Goal: Book appointment/travel/reservation

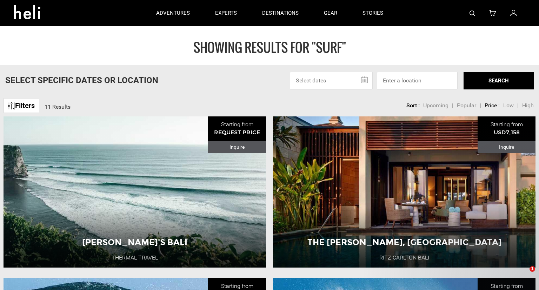
click at [367, 77] on input "text" at bounding box center [331, 81] width 83 height 18
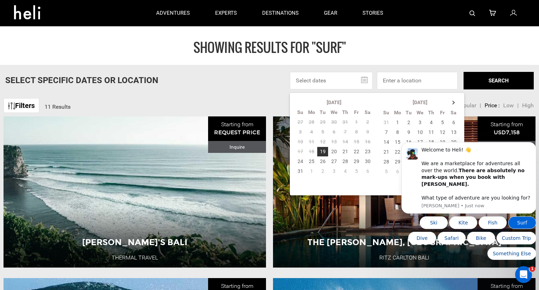
click at [519, 222] on button "Surf" at bounding box center [522, 223] width 28 height 13
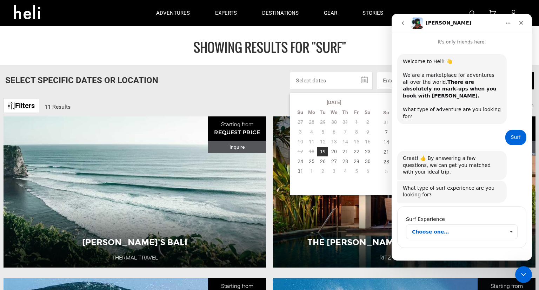
click at [460, 225] on span "Choose one…" at bounding box center [458, 232] width 93 height 14
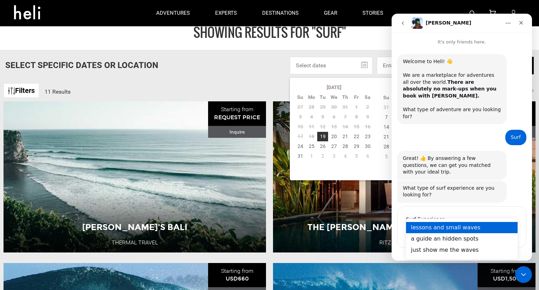
scroll to position [12, 0]
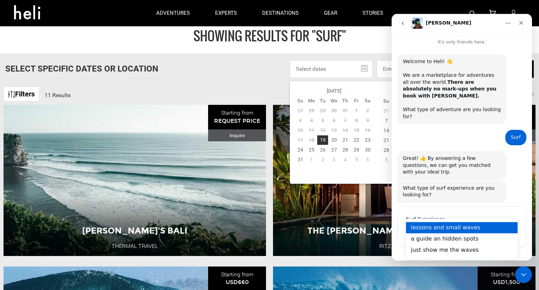
click at [467, 230] on div "lessons and small waves" at bounding box center [462, 227] width 112 height 11
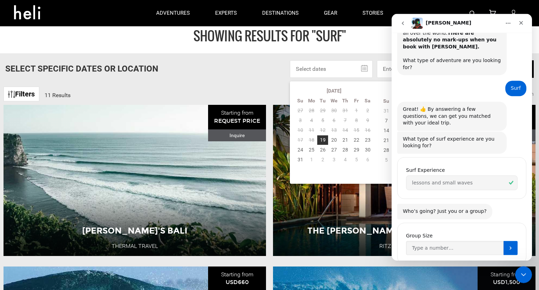
scroll to position [49, 0]
click at [474, 241] on input "Group Size" at bounding box center [455, 248] width 98 height 14
type input "1"
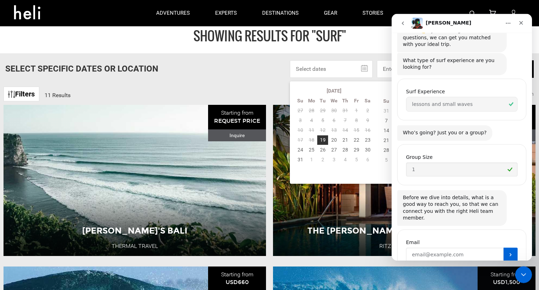
click at [491, 248] on input "Enter your email" at bounding box center [455, 255] width 98 height 14
type input "[EMAIL_ADDRESS][DOMAIN_NAME]"
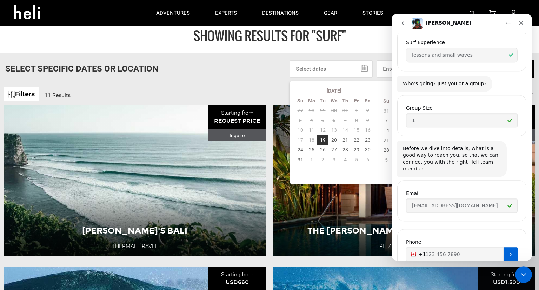
click at [506, 247] on button "Submit" at bounding box center [511, 254] width 14 height 14
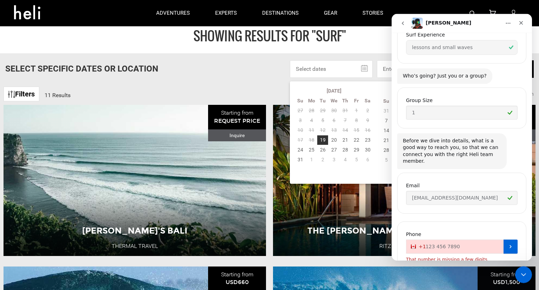
click at [482, 240] on input "+1" at bounding box center [462, 247] width 112 height 14
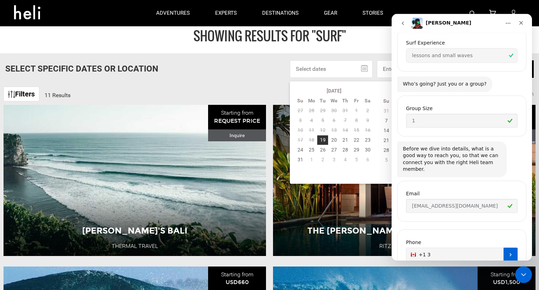
scroll to position [177, 0]
type input "[PHONE_NUMBER]"
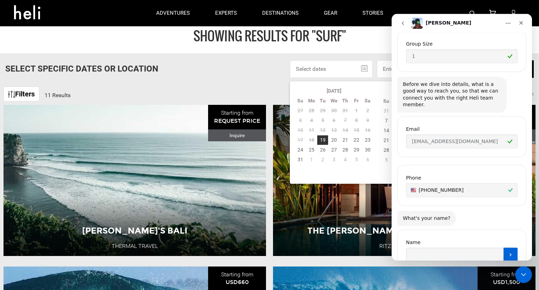
scroll to position [241, 0]
click at [459, 247] on input "Name" at bounding box center [455, 254] width 98 height 14
type input "[PERSON_NAME]"
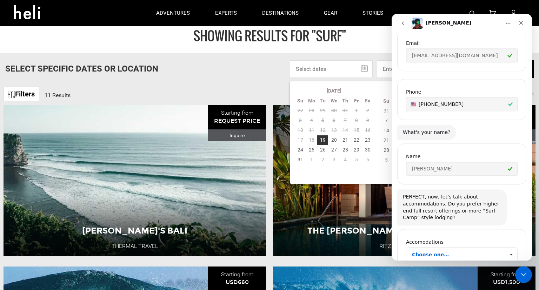
click at [493, 248] on span "Choose one…" at bounding box center [458, 255] width 93 height 14
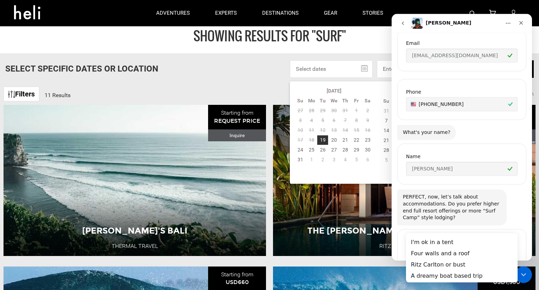
scroll to position [0, 0]
click at [462, 256] on div "Four walls and a roof" at bounding box center [462, 253] width 112 height 11
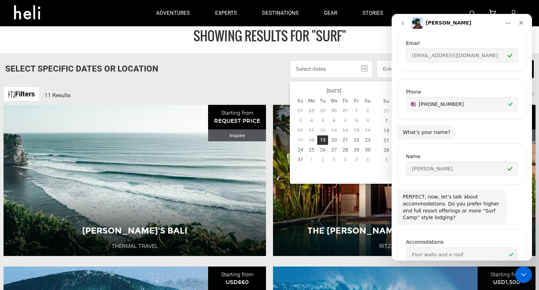
scroll to position [399, 0]
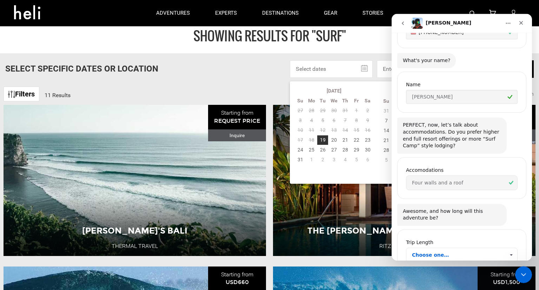
click at [468, 248] on span "Choose one…" at bounding box center [458, 255] width 93 height 14
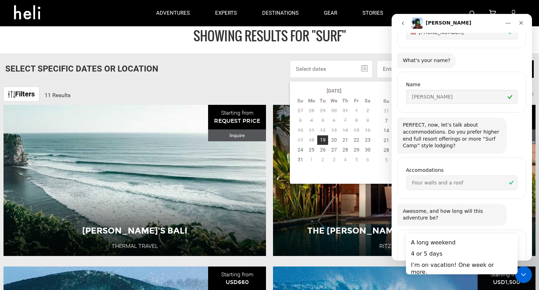
scroll to position [0, 0]
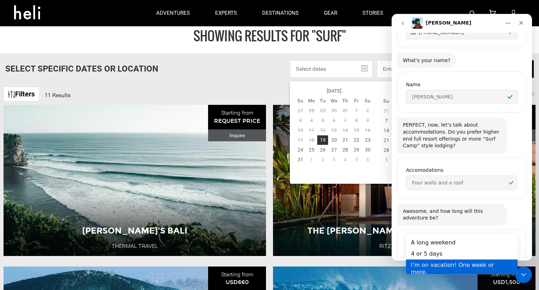
click at [457, 264] on div "I’m on vacation! One week or more." at bounding box center [462, 268] width 112 height 18
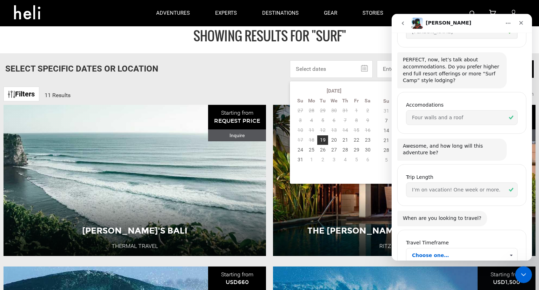
scroll to position [465, 0]
click at [444, 248] on span "Choose one…" at bounding box center [458, 255] width 93 height 14
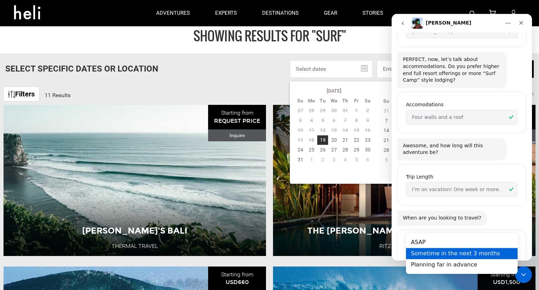
click at [449, 256] on div "Sometime in the next 3 months" at bounding box center [462, 253] width 112 height 11
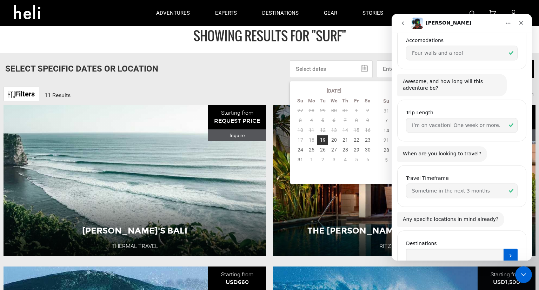
scroll to position [529, 0]
click at [440, 248] on input "Destinations" at bounding box center [455, 255] width 98 height 14
type input "[GEOGRAPHIC_DATA]"
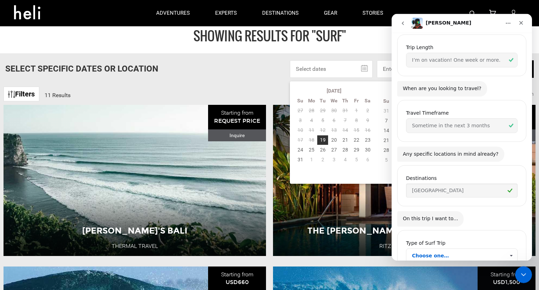
click at [494, 249] on span "Choose one…" at bounding box center [458, 256] width 93 height 14
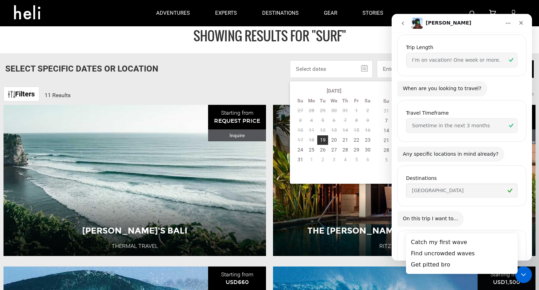
scroll to position [0, 0]
click at [484, 252] on div "Find uncrowded waves" at bounding box center [462, 253] width 112 height 11
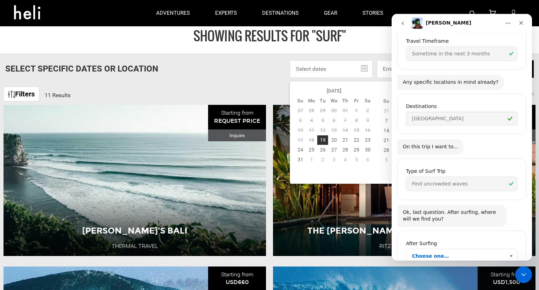
scroll to position [666, 0]
click at [480, 249] on span "Choose one…" at bounding box center [458, 256] width 93 height 14
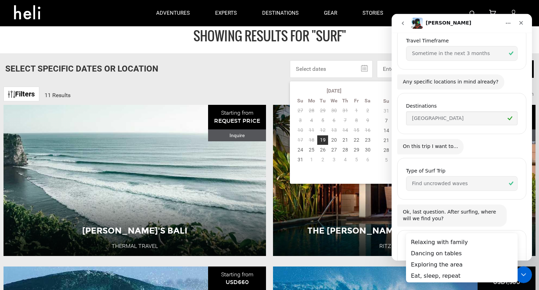
scroll to position [0, 0]
click at [475, 266] on div "Exploring the area" at bounding box center [462, 264] width 112 height 11
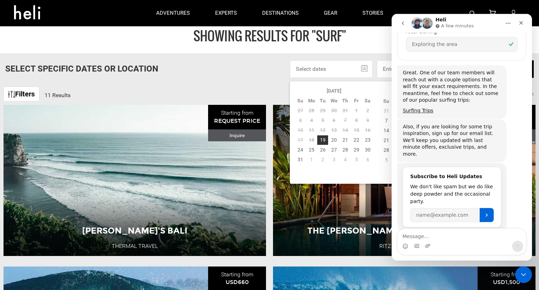
scroll to position [878, 0]
click at [249, 75] on div "Select Specific Dates Or Location [DATE] Su Mo Tu We Th Fr Sa 27 28 29 30 31 1 …" at bounding box center [269, 69] width 539 height 18
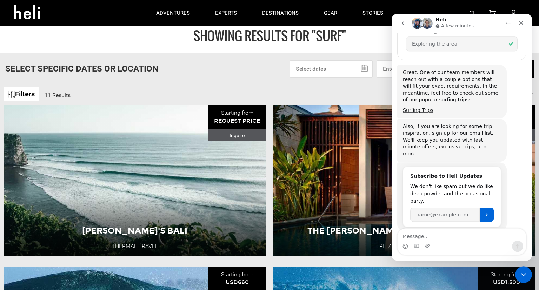
click at [463, 27] on p "A few minutes" at bounding box center [457, 25] width 33 height 7
click at [406, 22] on button "go back" at bounding box center [402, 22] width 13 height 13
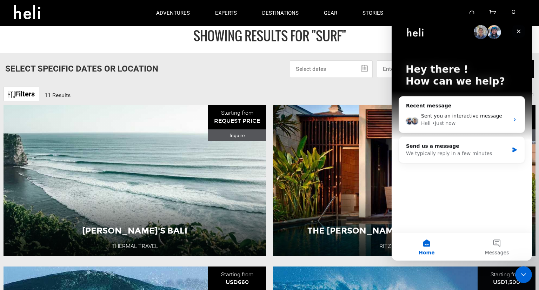
click at [519, 31] on icon "Close" at bounding box center [519, 31] width 4 height 4
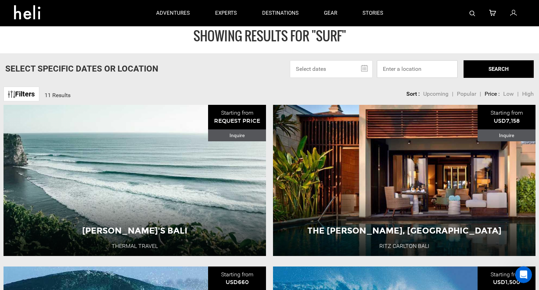
click at [418, 68] on input at bounding box center [417, 69] width 81 height 18
click at [365, 67] on input "text" at bounding box center [331, 69] width 83 height 18
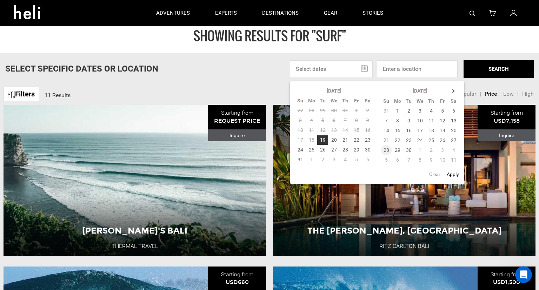
click at [389, 151] on td "28" at bounding box center [386, 150] width 11 height 10
click at [453, 177] on button "Apply" at bounding box center [453, 174] width 16 height 13
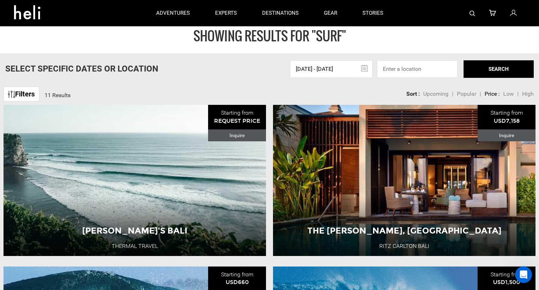
click at [366, 67] on input "[DATE] - [DATE]" at bounding box center [331, 69] width 83 height 18
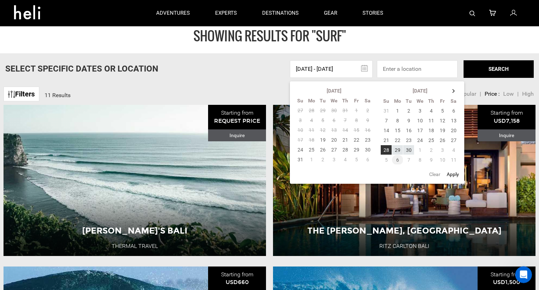
click at [399, 157] on td "6" at bounding box center [397, 160] width 11 height 10
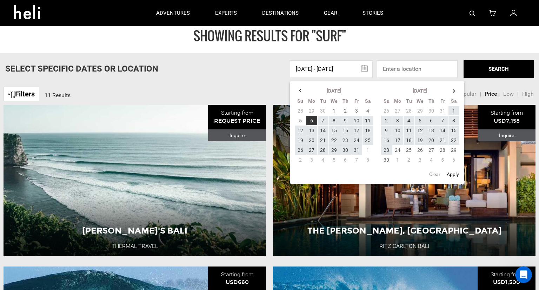
click at [450, 177] on button "Apply" at bounding box center [453, 174] width 16 height 13
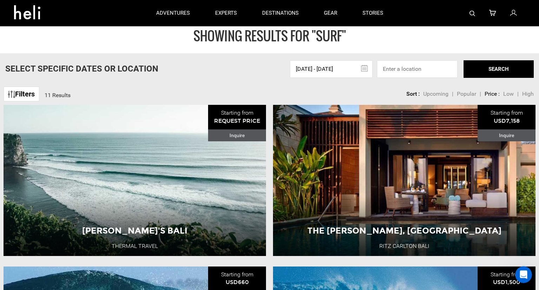
click at [361, 71] on input "[DATE] - [DATE]" at bounding box center [331, 69] width 83 height 18
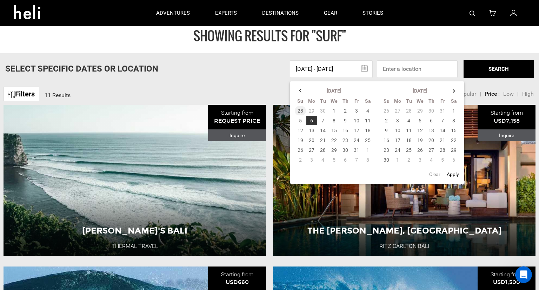
click at [300, 111] on td "28" at bounding box center [301, 111] width 12 height 10
click at [397, 120] on td "6" at bounding box center [397, 121] width 11 height 10
click at [456, 178] on button "Apply" at bounding box center [453, 174] width 16 height 13
type input "[DATE] - [DATE]"
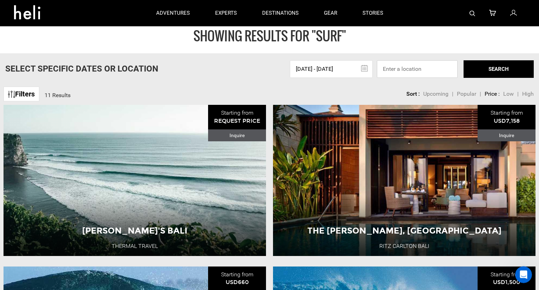
click at [443, 69] on input at bounding box center [417, 69] width 81 height 18
click at [479, 71] on button "SEARCH" at bounding box center [499, 69] width 70 height 18
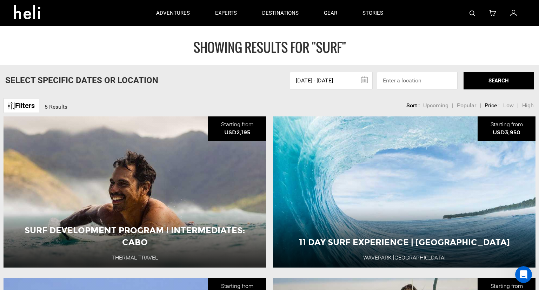
scroll to position [12, 0]
